Goal: Check status: Check status

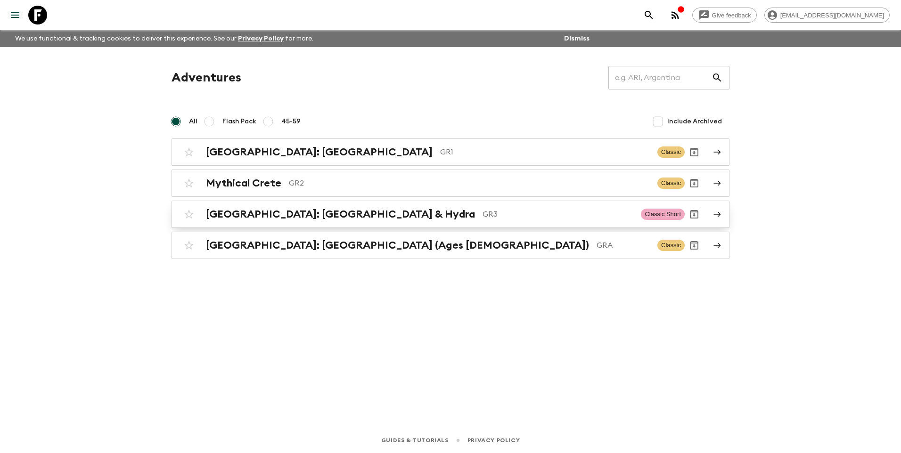
click at [254, 215] on h2 "[GEOGRAPHIC_DATA]: [GEOGRAPHIC_DATA] & Hydra" at bounding box center [340, 214] width 269 height 12
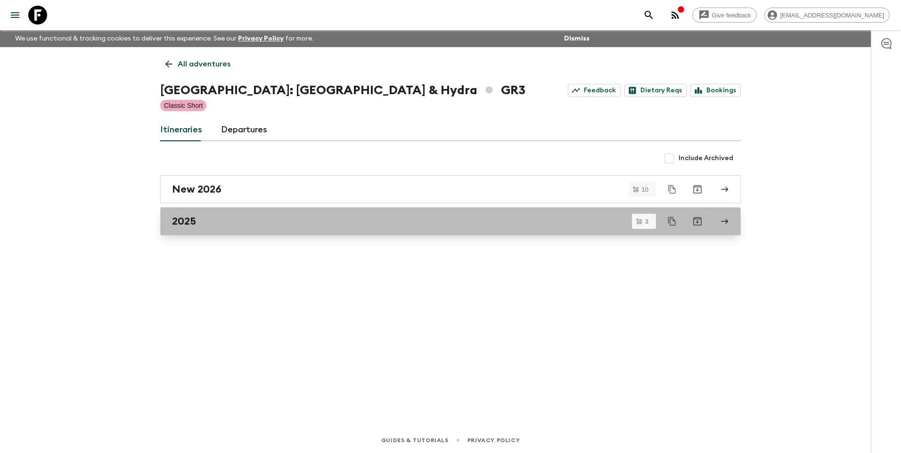
click at [199, 227] on div "2025" at bounding box center [441, 221] width 539 height 12
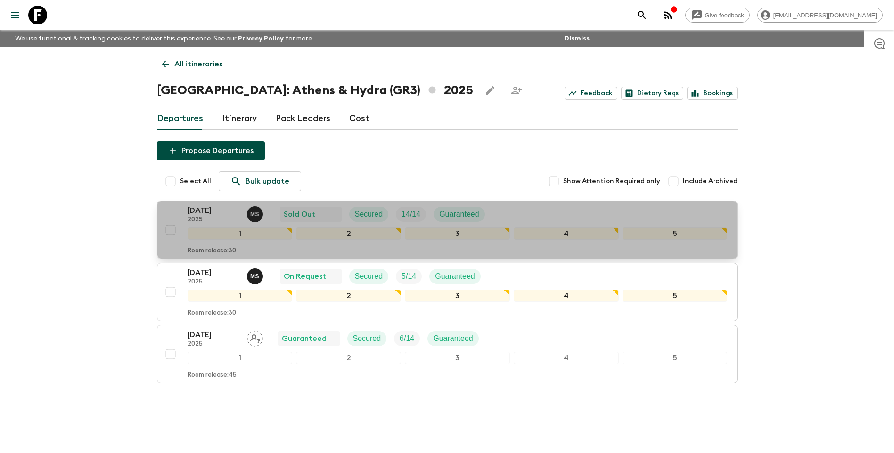
click at [216, 210] on p "[DATE]" at bounding box center [214, 210] width 52 height 11
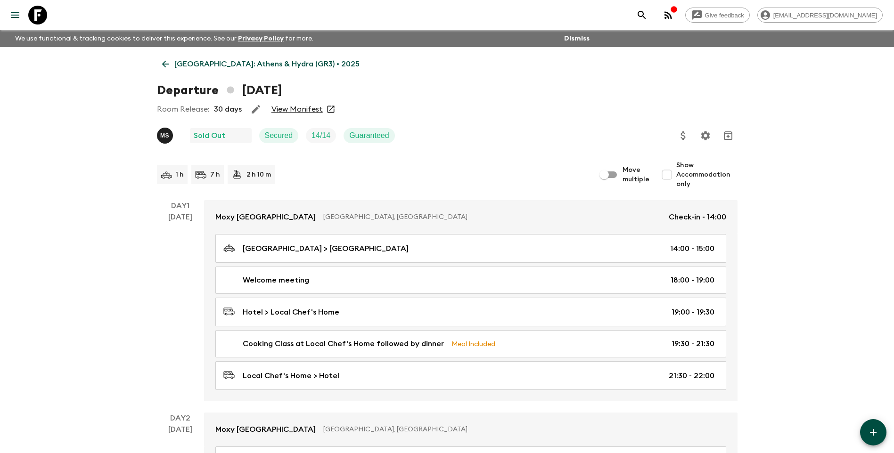
click at [313, 110] on link "View Manifest" at bounding box center [296, 109] width 51 height 9
